Goal: Navigation & Orientation: Find specific page/section

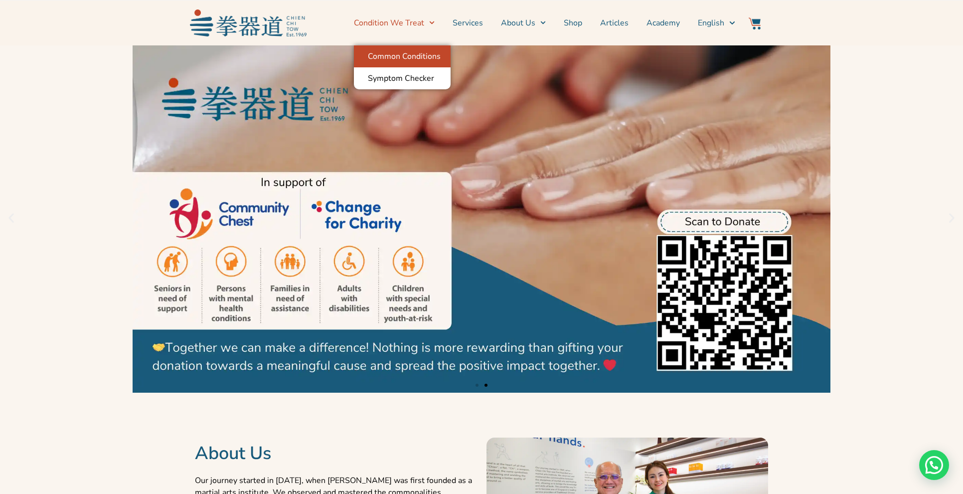
scroll to position [1, 0]
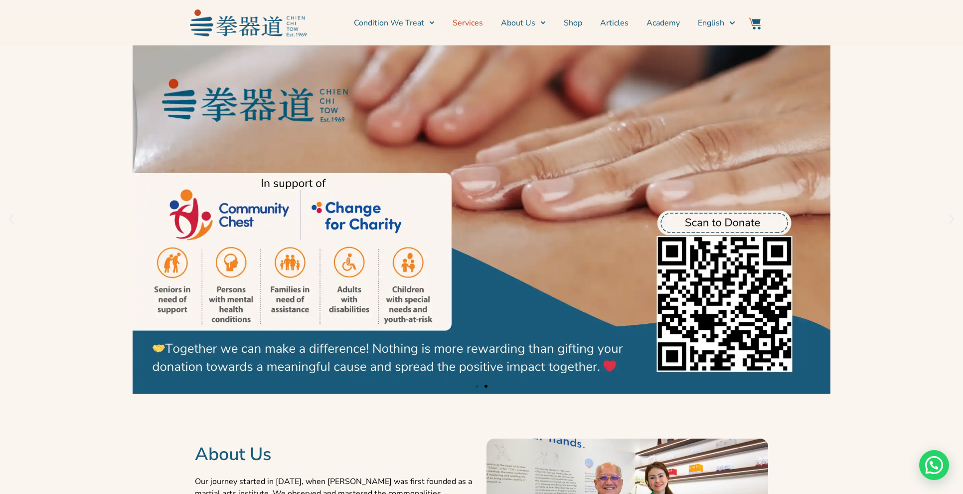
click at [471, 22] on link "Services" at bounding box center [468, 22] width 30 height 25
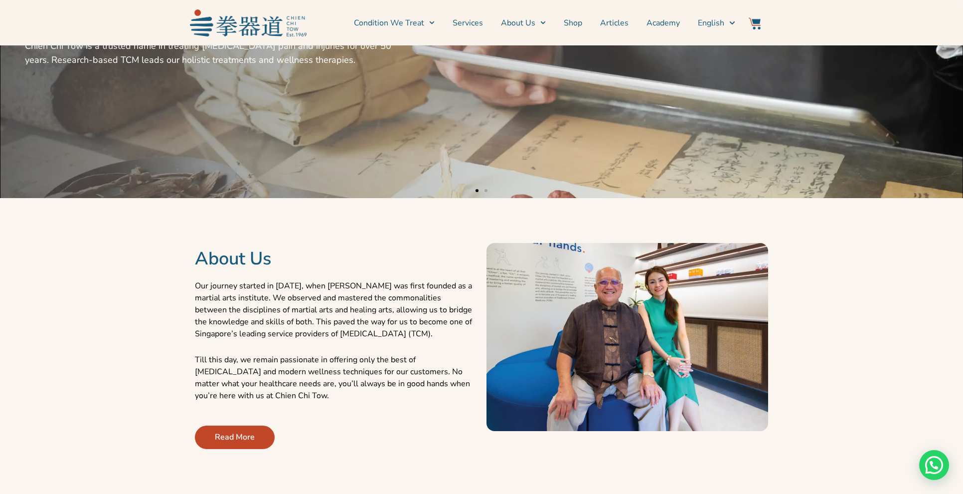
scroll to position [218, 0]
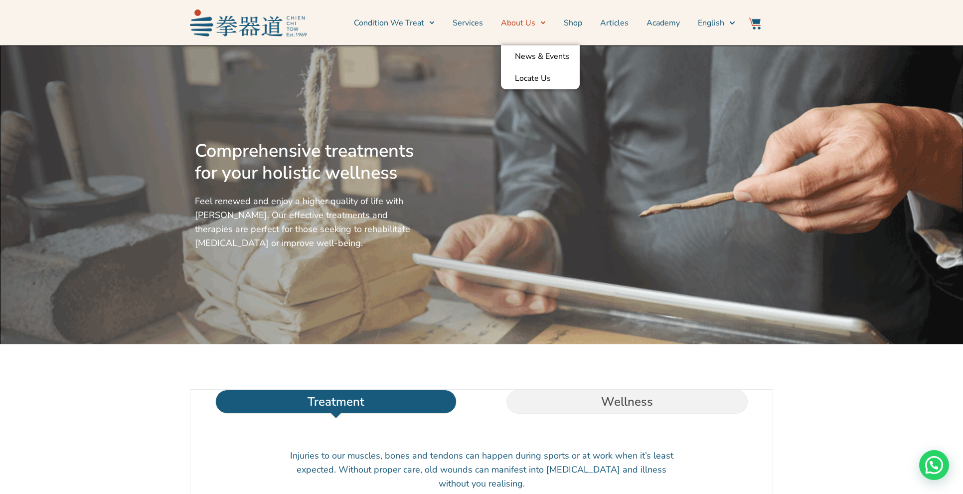
click at [539, 23] on span "Menu" at bounding box center [540, 22] width 10 height 15
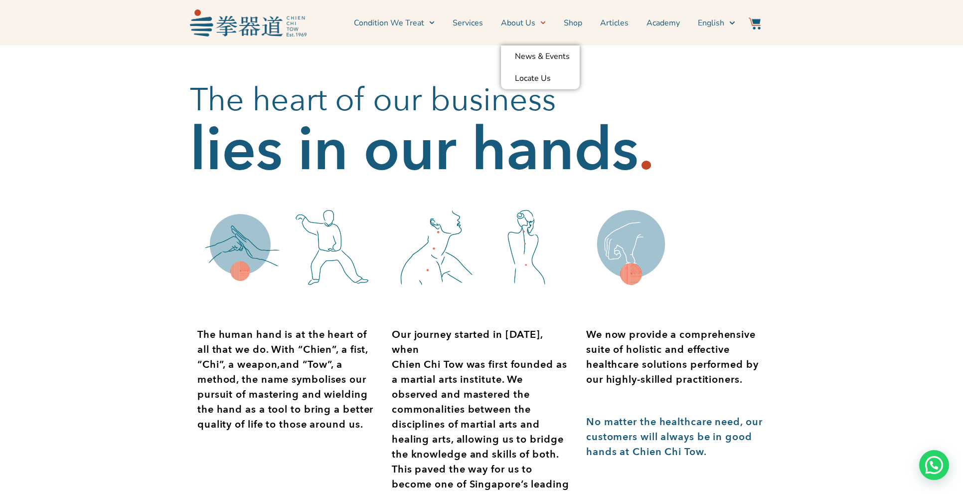
click at [553, 20] on li "About Us News & Events Locate Us" at bounding box center [523, 22] width 63 height 25
click at [394, 24] on link "Condition We Treat" at bounding box center [394, 22] width 81 height 25
click at [423, 20] on link "Condition We Treat" at bounding box center [394, 22] width 81 height 25
click at [420, 18] on link "Condition We Treat" at bounding box center [394, 22] width 81 height 25
click at [397, 23] on link "Condition We Treat" at bounding box center [394, 22] width 81 height 25
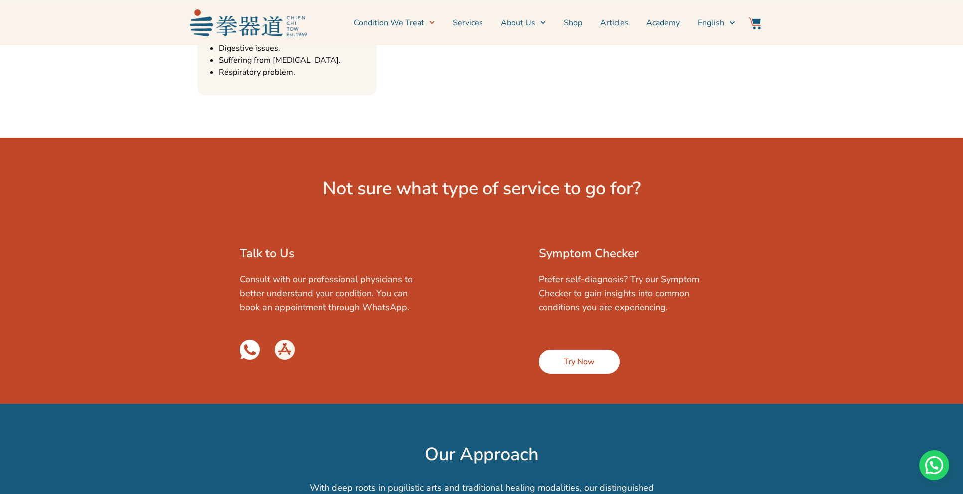
scroll to position [1291, 0]
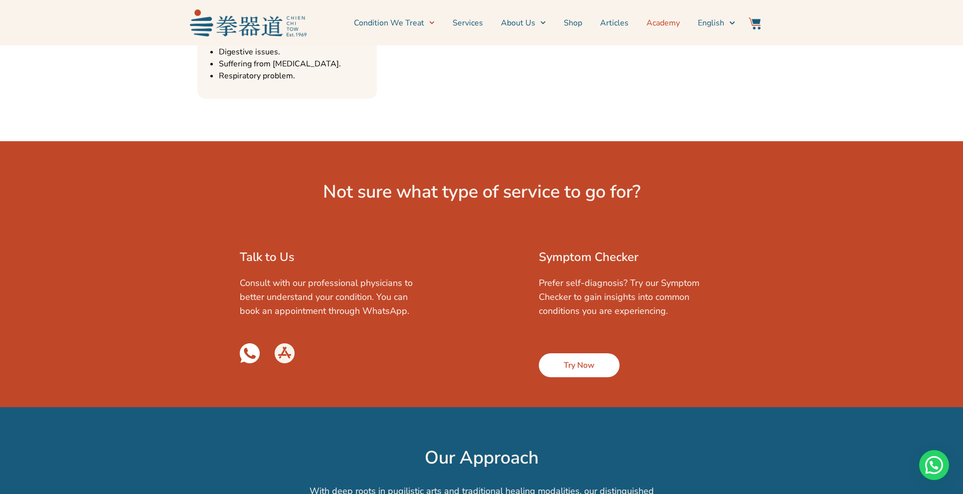
click at [658, 23] on link "Academy" at bounding box center [663, 22] width 33 height 25
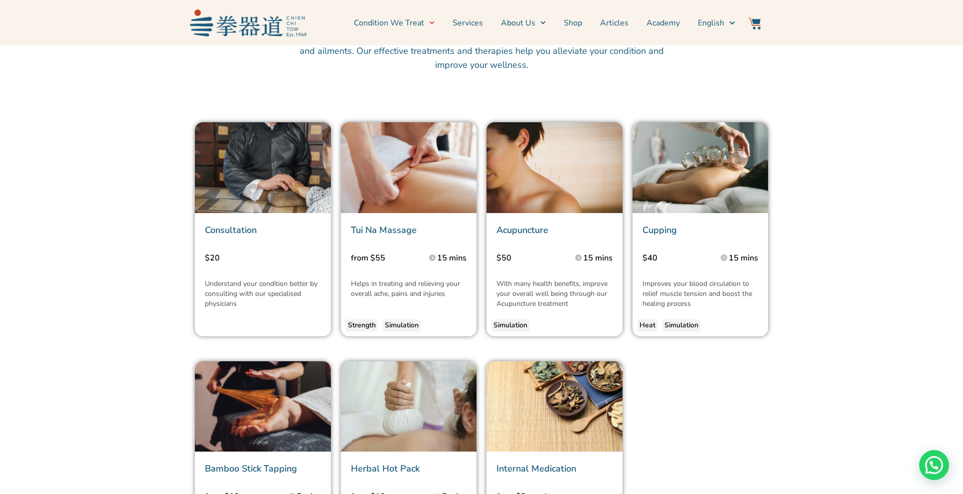
scroll to position [2071, 0]
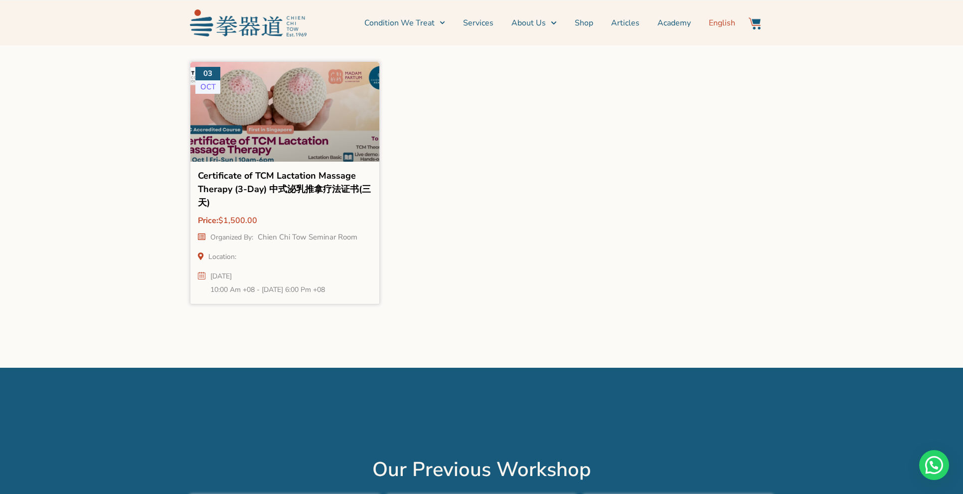
scroll to position [1282, 0]
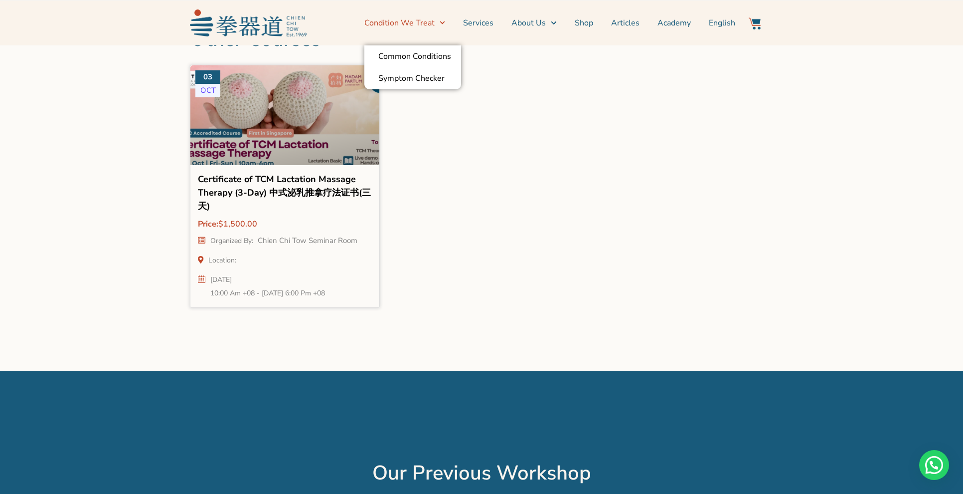
click at [247, 13] on img at bounding box center [248, 22] width 117 height 26
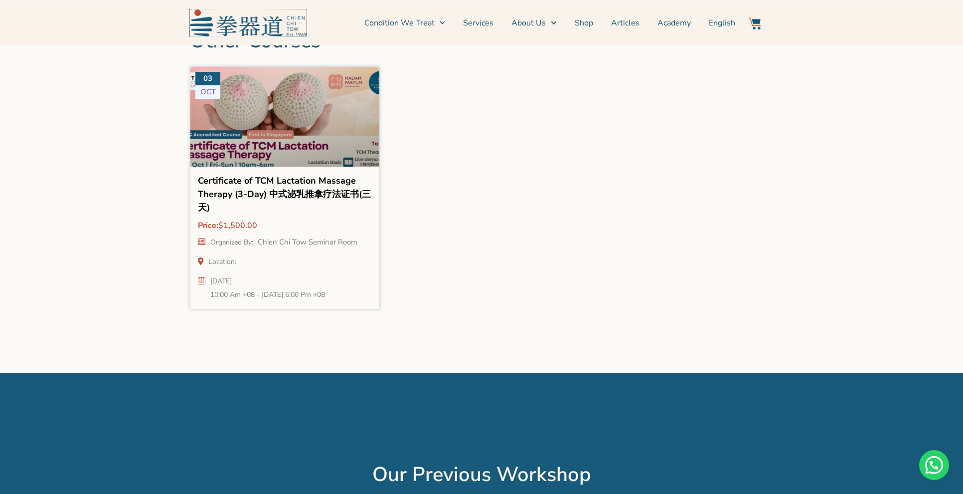
scroll to position [1275, 0]
